Goal: Transaction & Acquisition: Purchase product/service

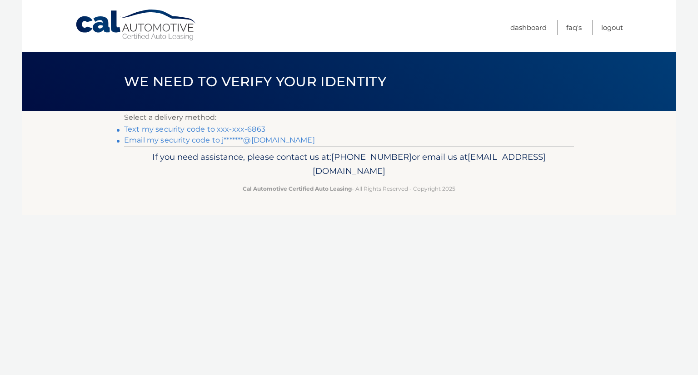
click at [235, 130] on link "Text my security code to xxx-xxx-6863" at bounding box center [194, 129] width 141 height 9
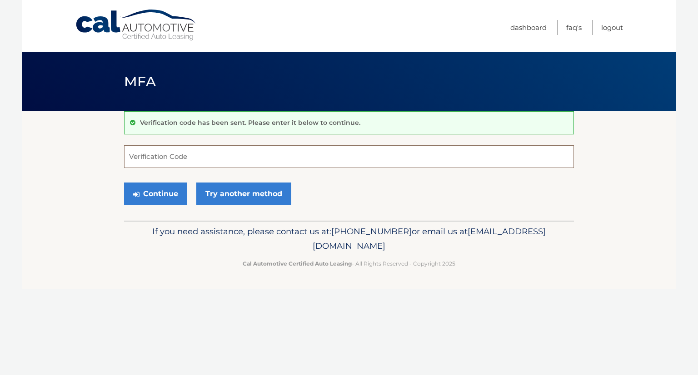
click at [184, 160] on input "Verification Code" at bounding box center [349, 156] width 450 height 23
type input "580637"
click at [153, 194] on button "Continue" at bounding box center [155, 194] width 63 height 23
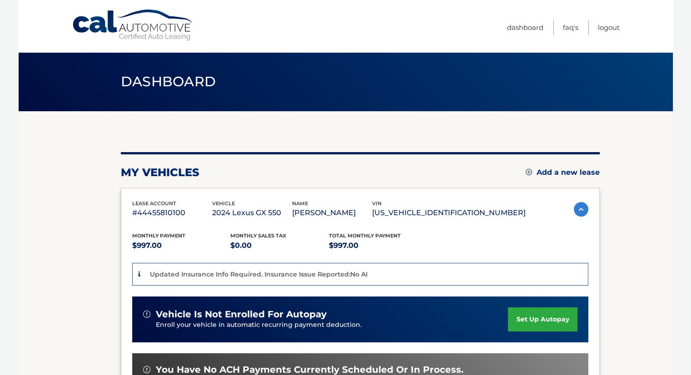
click at [644, 246] on section "my vehicles Add a new lease lease account #44455810100 vehicle 2024 Lexus GX 55…" at bounding box center [346, 313] width 654 height 405
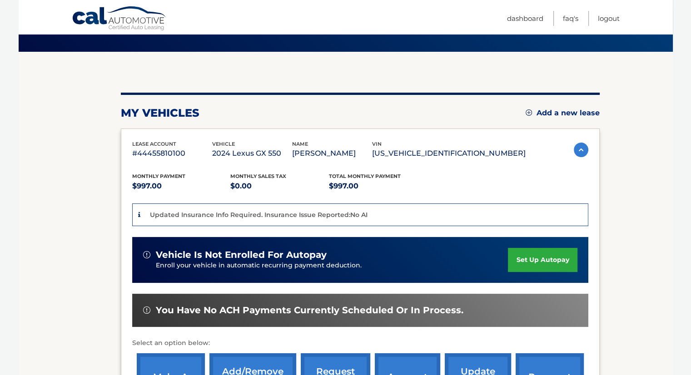
scroll to position [109, 0]
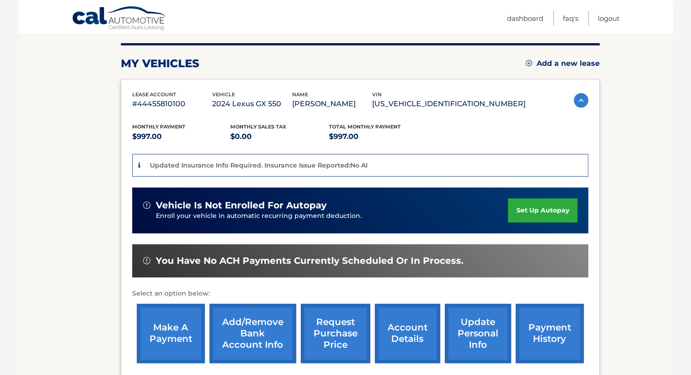
click at [162, 340] on link "make a payment" at bounding box center [171, 334] width 68 height 60
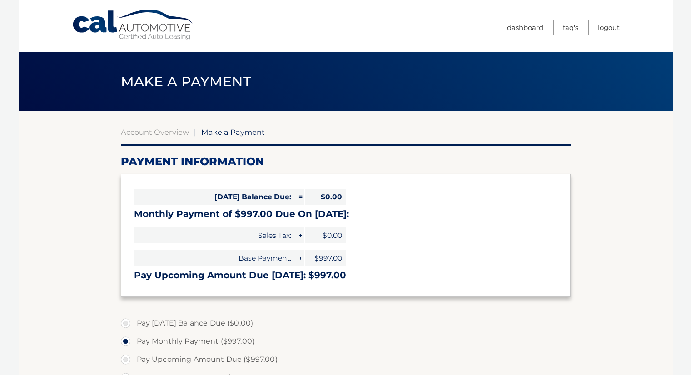
select select "NTc4OTY1MmMtN2EzOC00ODEwLTg0ODUtY2YzNzQ2Y2U1ZDJk"
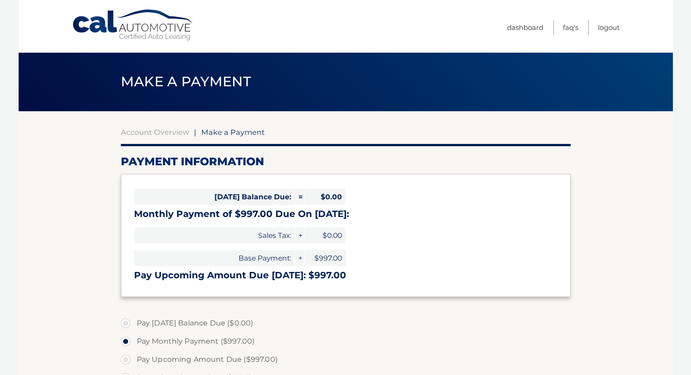
click at [81, 295] on section "Account Overview | Make a Payment Payment Information [DATE] Balance Due: = $0.…" at bounding box center [346, 345] width 654 height 469
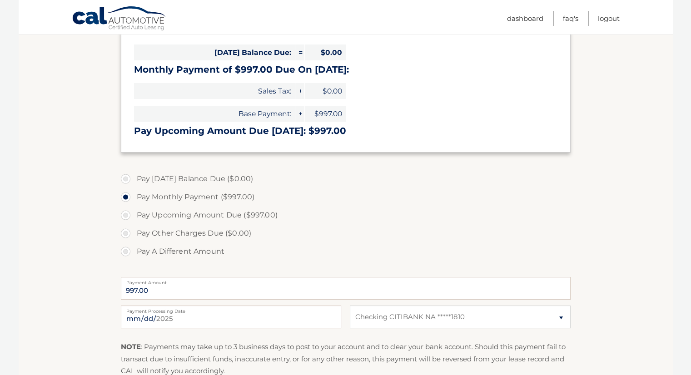
scroll to position [145, 0]
click at [501, 220] on label "Pay Upcoming Amount Due ($997.00)" at bounding box center [346, 214] width 450 height 18
click at [134, 220] on input "Pay Upcoming Amount Due ($997.00)" at bounding box center [129, 212] width 9 height 15
radio input "true"
click at [125, 242] on input "Pay A Different Amount" at bounding box center [129, 249] width 9 height 15
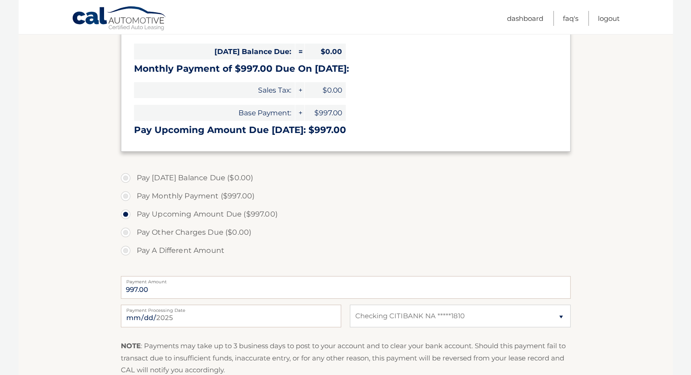
radio input "true"
type input "0"
click at [126, 197] on label "Pay Monthly Payment ($997.00)" at bounding box center [346, 196] width 450 height 18
click at [126, 197] on input "Pay Monthly Payment ($997.00)" at bounding box center [129, 194] width 9 height 15
radio input "true"
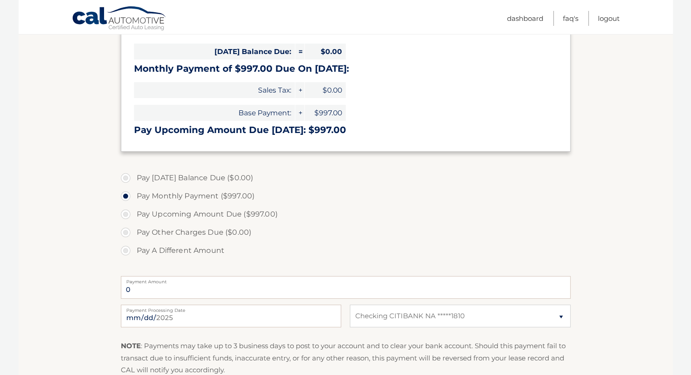
type input "997.00"
click at [537, 319] on select "Select Bank Account Checking CITIBANK NA *****1810" at bounding box center [460, 316] width 220 height 23
click at [608, 266] on section "Account Overview | Make a Payment Payment Information Today's Balance Due: = $0…" at bounding box center [346, 200] width 654 height 469
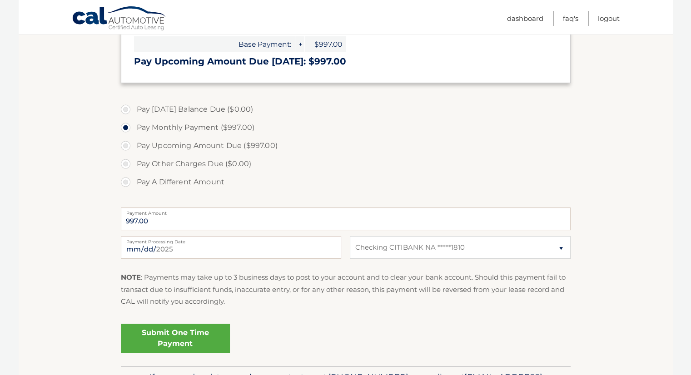
scroll to position [218, 0]
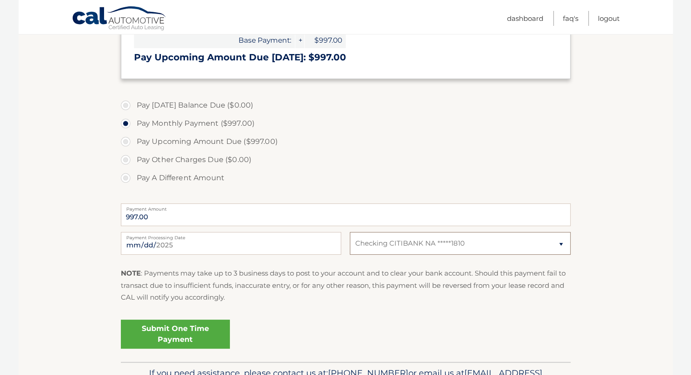
click at [558, 246] on select "Select Bank Account Checking CITIBANK NA *****1810" at bounding box center [460, 243] width 220 height 23
click at [529, 178] on label "Pay A Different Amount" at bounding box center [346, 178] width 450 height 18
click at [134, 178] on input "Pay A Different Amount" at bounding box center [129, 176] width 9 height 15
radio input "true"
click at [560, 244] on select "Select Bank Account Checking CITIBANK NA *****1810" at bounding box center [460, 243] width 220 height 23
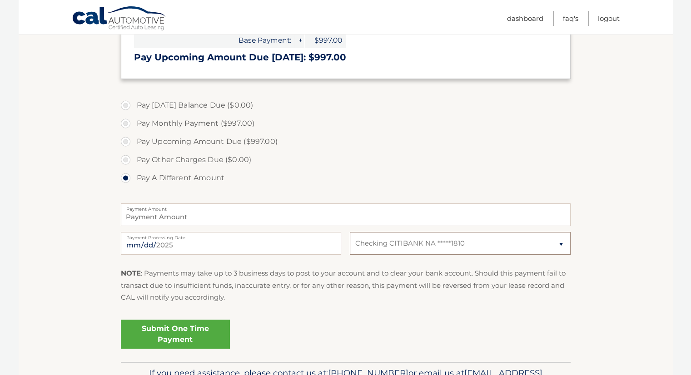
select select
click at [350, 232] on select "Select Bank Account Checking CITIBANK NA *****1810" at bounding box center [460, 243] width 220 height 23
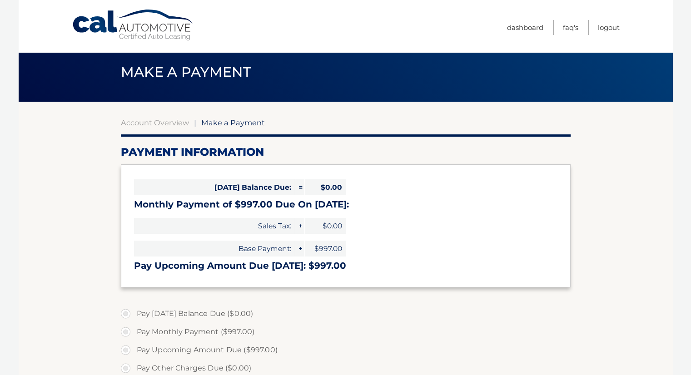
scroll to position [0, 0]
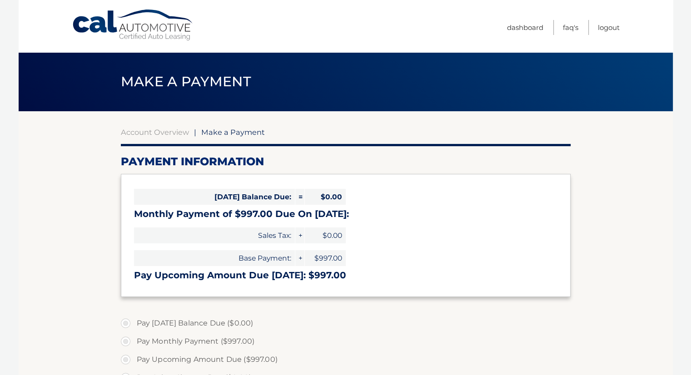
drag, startPoint x: 677, startPoint y: 109, endPoint x: 395, endPoint y: 20, distance: 296.3
click at [538, 20] on body "Cal Automotive Menu Dashboard FAQ's Logout |" at bounding box center [345, 187] width 691 height 375
click at [458, 28] on nav "Menu Dashboard FAQ's Logout" at bounding box center [411, 26] width 418 height 52
click at [539, 27] on link "Dashboard" at bounding box center [525, 27] width 36 height 15
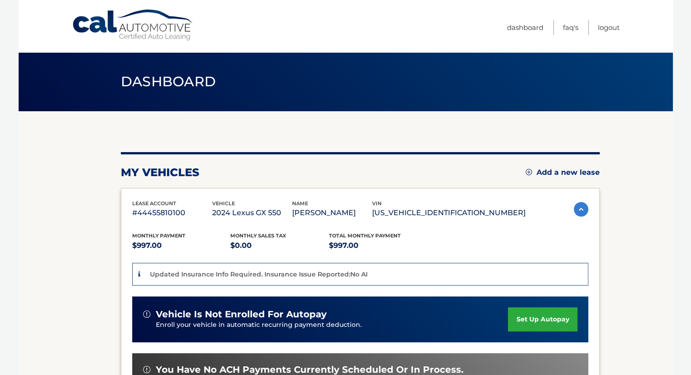
click at [618, 271] on section "my vehicles Add a new lease lease account #44455810100 vehicle 2024 Lexus GX 55…" at bounding box center [346, 313] width 654 height 405
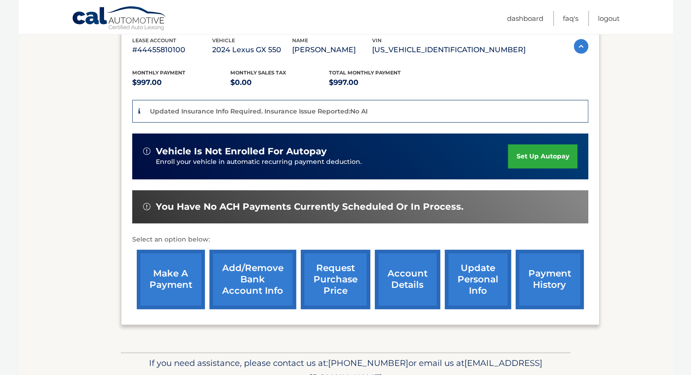
scroll to position [164, 0]
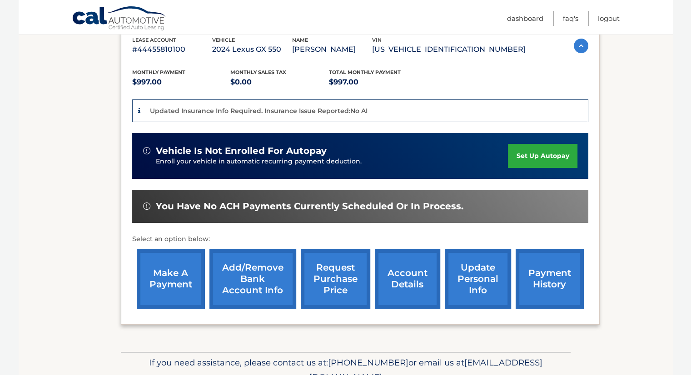
click at [248, 282] on link "Add/Remove bank account info" at bounding box center [253, 280] width 87 height 60
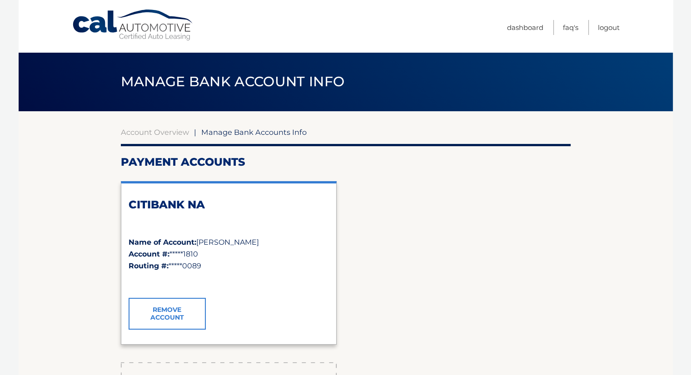
click at [166, 305] on link "Remove Account" at bounding box center [167, 314] width 77 height 32
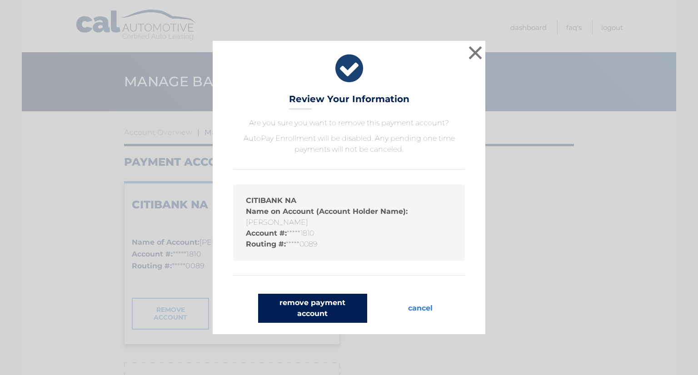
click at [314, 302] on button "remove payment account" at bounding box center [312, 308] width 109 height 29
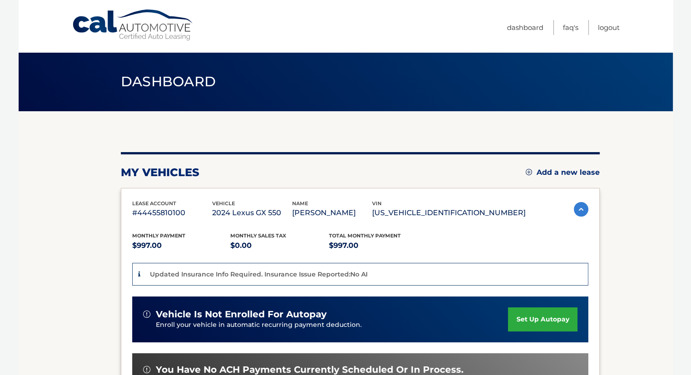
click at [600, 271] on section "my vehicles Add a new lease lease account #44455810100 vehicle 2024 Lexus GX 55…" at bounding box center [346, 313] width 654 height 405
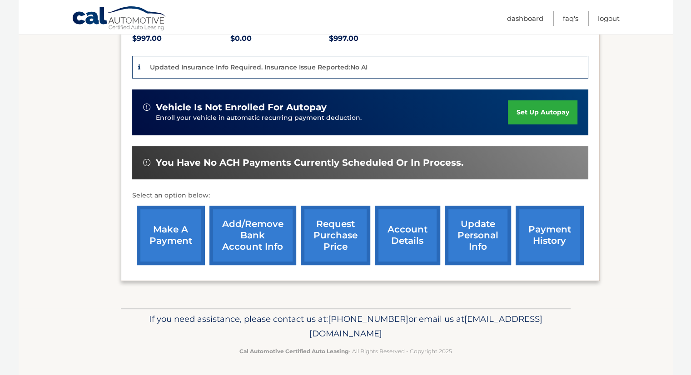
scroll to position [208, 0]
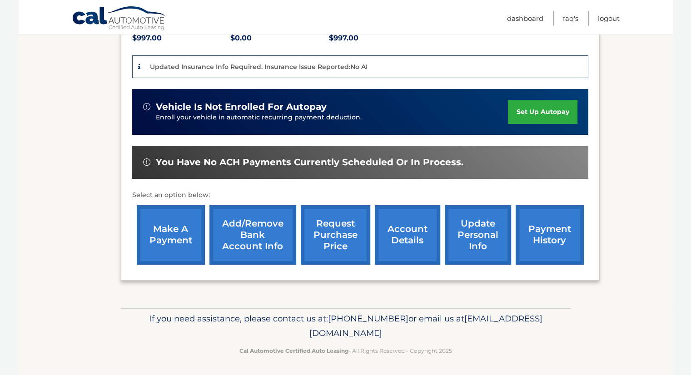
click at [238, 236] on link "Add/Remove bank account info" at bounding box center [253, 235] width 87 height 60
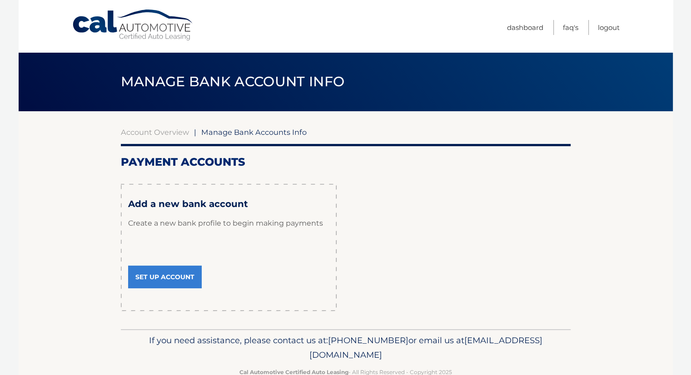
click at [156, 281] on link "Set Up Account" at bounding box center [165, 277] width 74 height 23
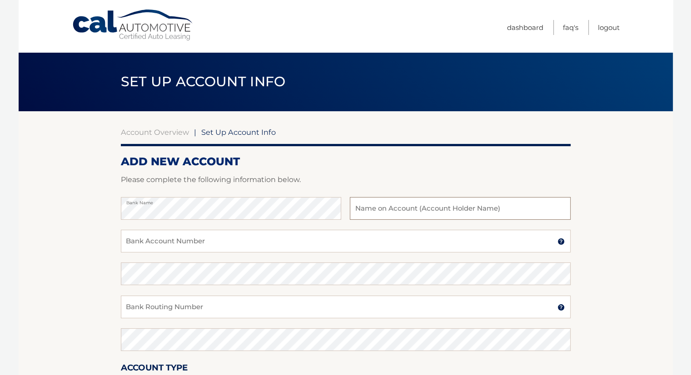
click at [406, 213] on input "text" at bounding box center [460, 208] width 220 height 23
type input "[PERSON_NAME]"
click at [166, 244] on input "Bank Account Number" at bounding box center [346, 241] width 450 height 23
type input "732927861"
click at [151, 311] on input "Bank Routing Number" at bounding box center [346, 307] width 450 height 23
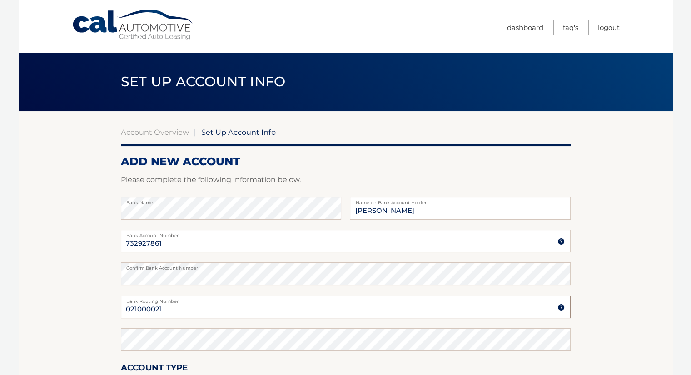
type input "021000021"
click at [637, 196] on section "Account Overview | Set Up Account Info ADD NEW ACCOUNT Please complete the foll…" at bounding box center [346, 284] width 654 height 347
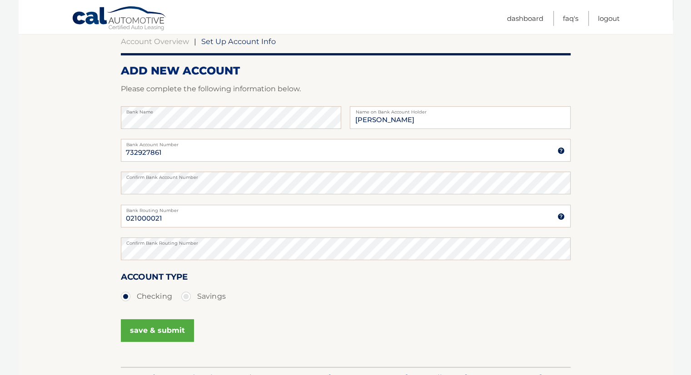
scroll to position [109, 0]
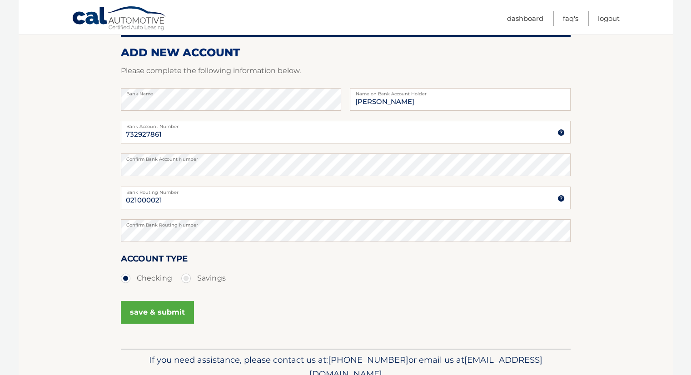
click at [148, 313] on button "save & submit" at bounding box center [157, 312] width 73 height 23
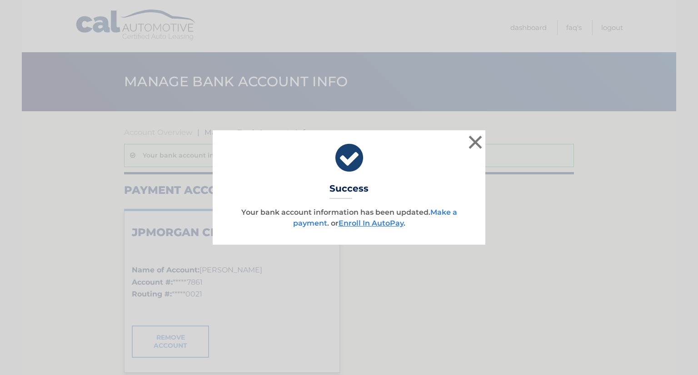
click at [451, 210] on link "Make a payment" at bounding box center [375, 218] width 164 height 20
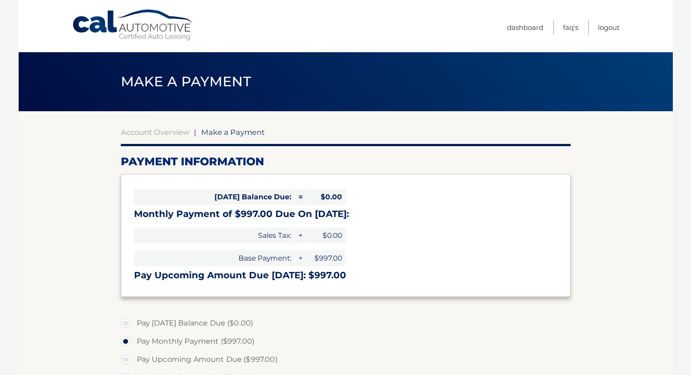
select select "YmUzZDkxZWQtNmNhMy00YTYzLTljZTktODk2YjdkNjYzYjZm"
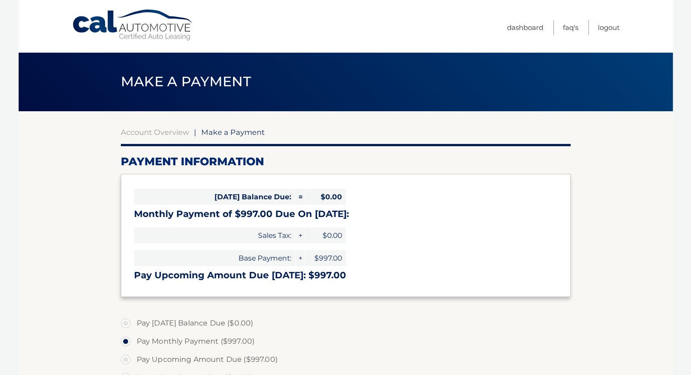
click at [609, 148] on section "Account Overview | Make a Payment Payment Information [DATE] Balance Due: = $0.…" at bounding box center [346, 345] width 654 height 469
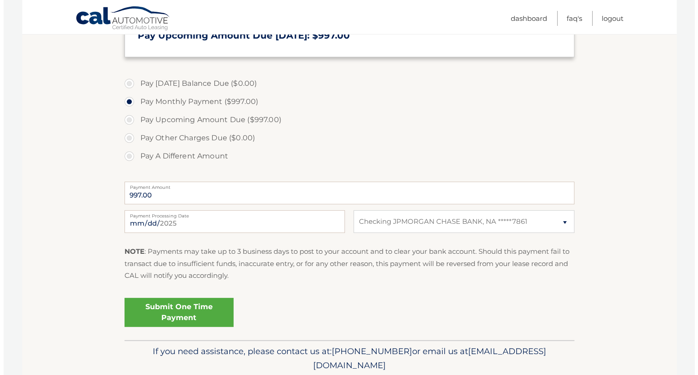
scroll to position [255, 0]
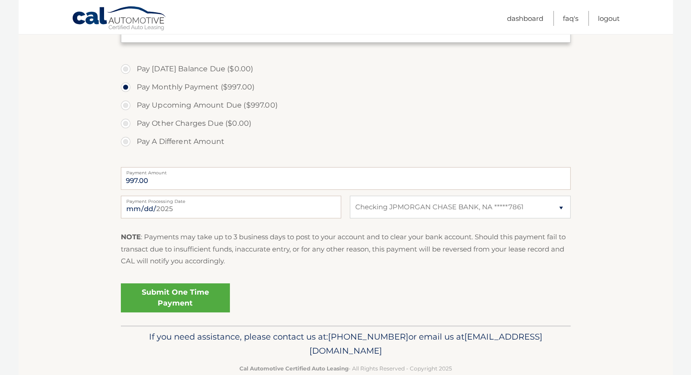
click at [189, 299] on link "Submit One Time Payment" at bounding box center [175, 298] width 109 height 29
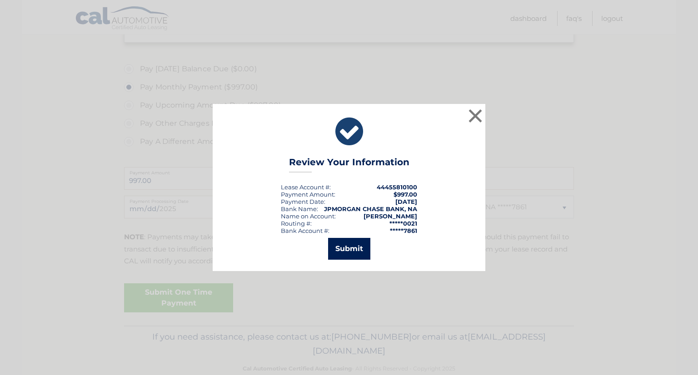
click at [333, 244] on button "Submit" at bounding box center [349, 249] width 42 height 22
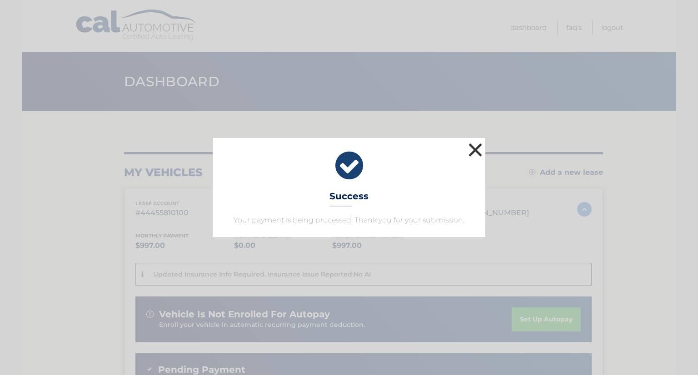
click at [476, 149] on button "×" at bounding box center [475, 150] width 18 height 18
